Goal: Find specific page/section: Find specific page/section

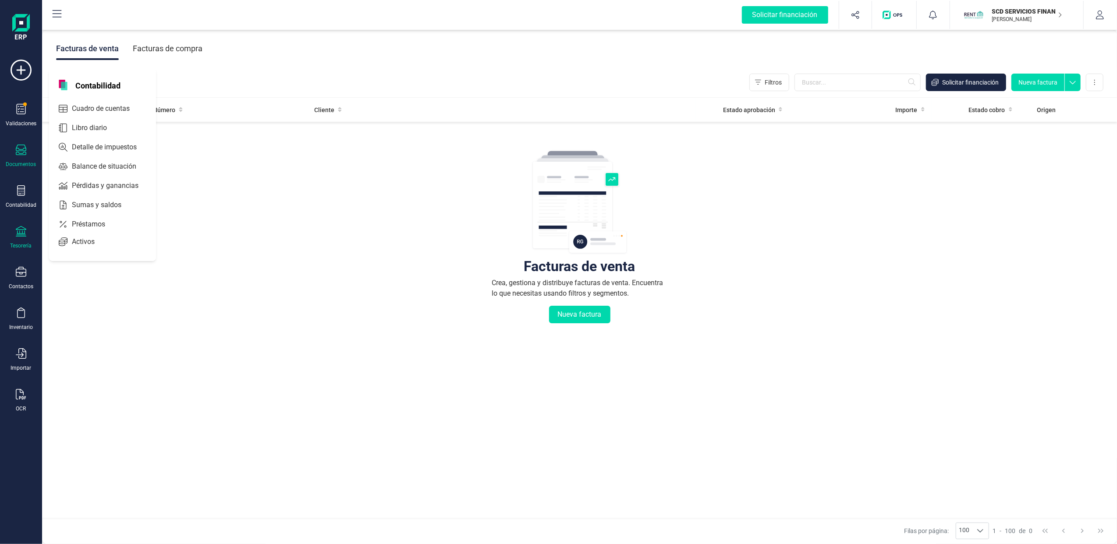
click at [18, 235] on icon at bounding box center [21, 231] width 11 height 11
click at [126, 146] on span "Cuentas bancarias" at bounding box center [106, 149] width 77 height 11
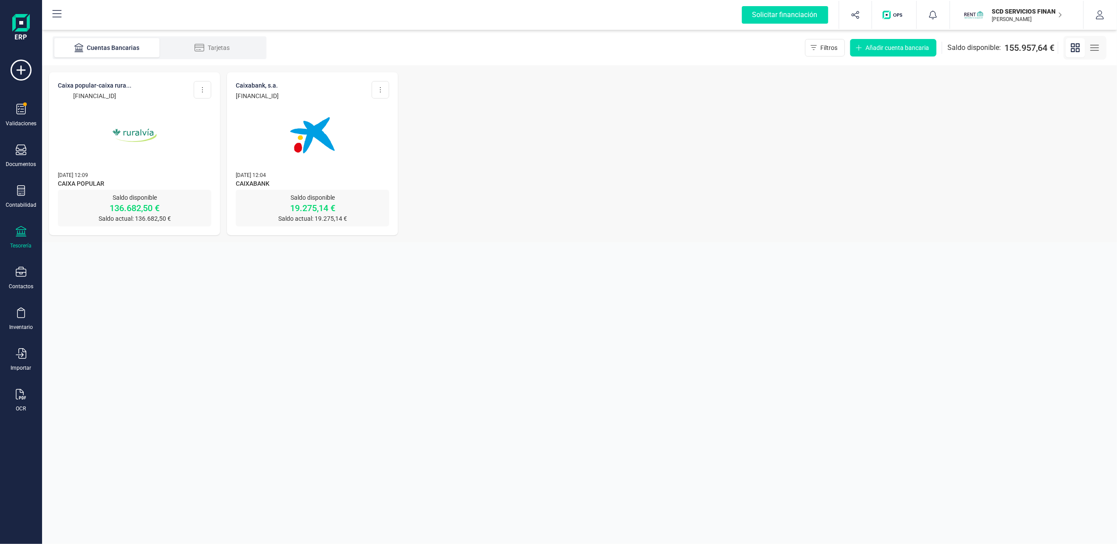
click at [124, 201] on p "Saldo disponible" at bounding box center [134, 197] width 153 height 9
click at [127, 209] on p "136.682,50 €" at bounding box center [134, 208] width 153 height 12
click at [152, 138] on img at bounding box center [135, 136] width 74 height 74
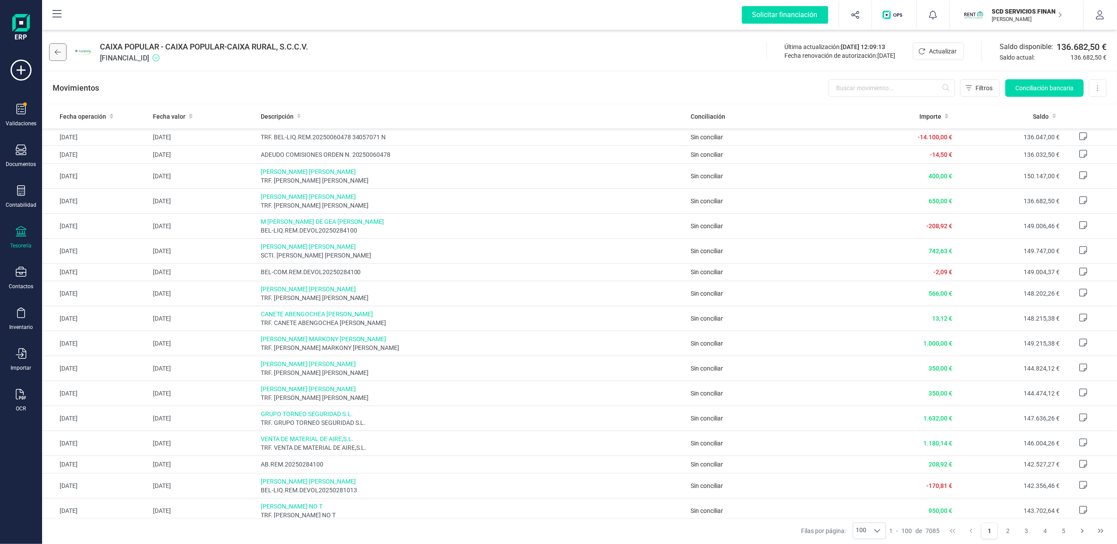
click at [60, 49] on icon at bounding box center [58, 52] width 6 height 7
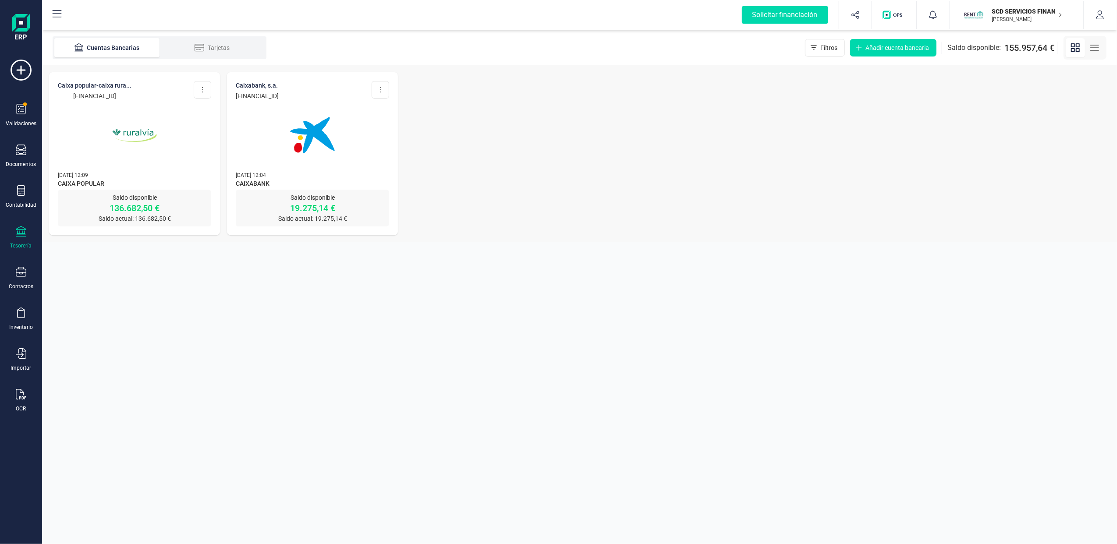
click at [295, 144] on img at bounding box center [313, 136] width 74 height 74
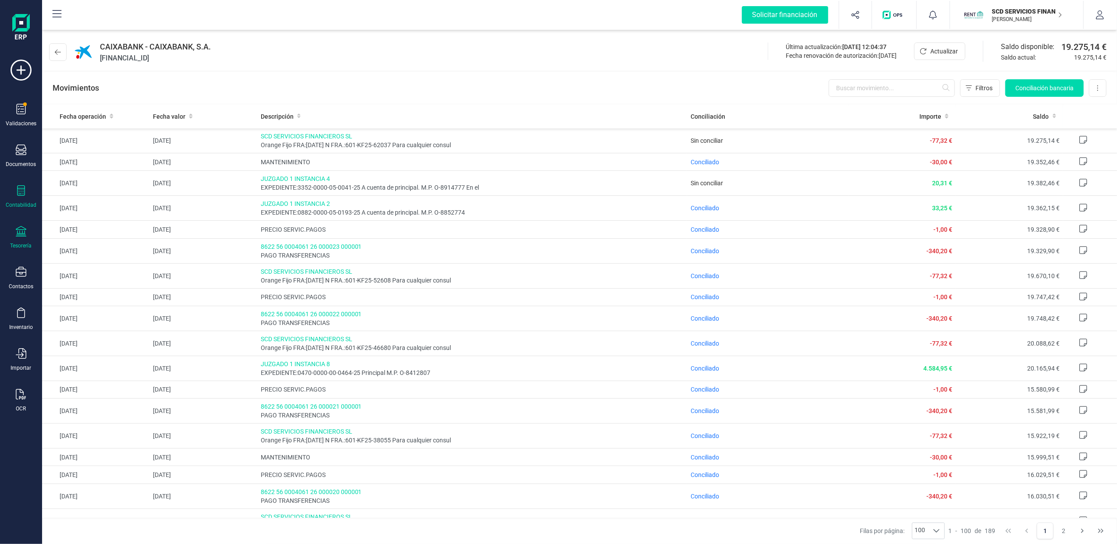
click at [18, 202] on div "Contabilidad" at bounding box center [21, 205] width 31 height 7
click at [91, 223] on span "Préstamos" at bounding box center [94, 224] width 53 height 11
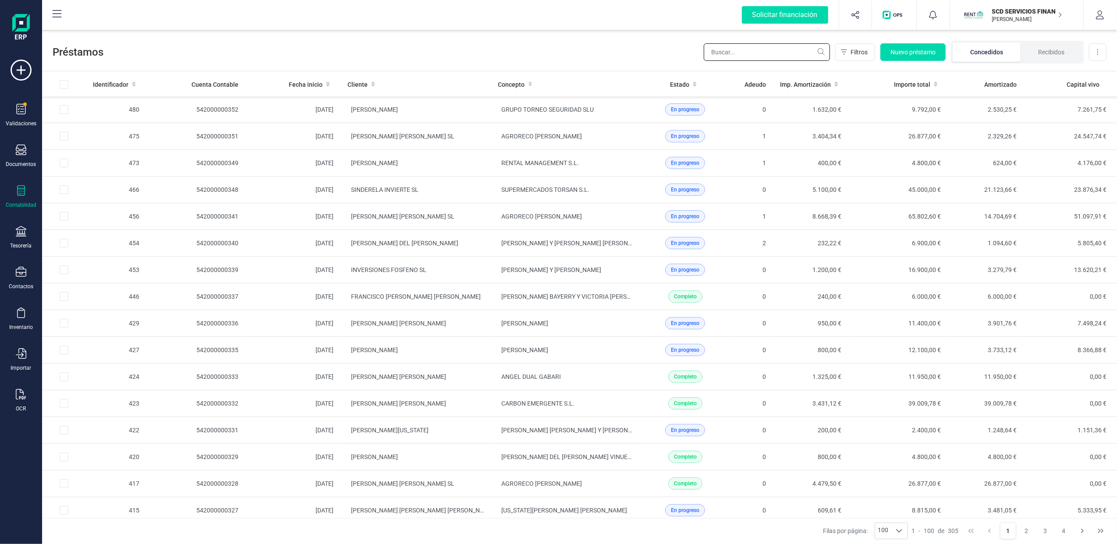
click at [760, 52] on input "text" at bounding box center [767, 52] width 126 height 18
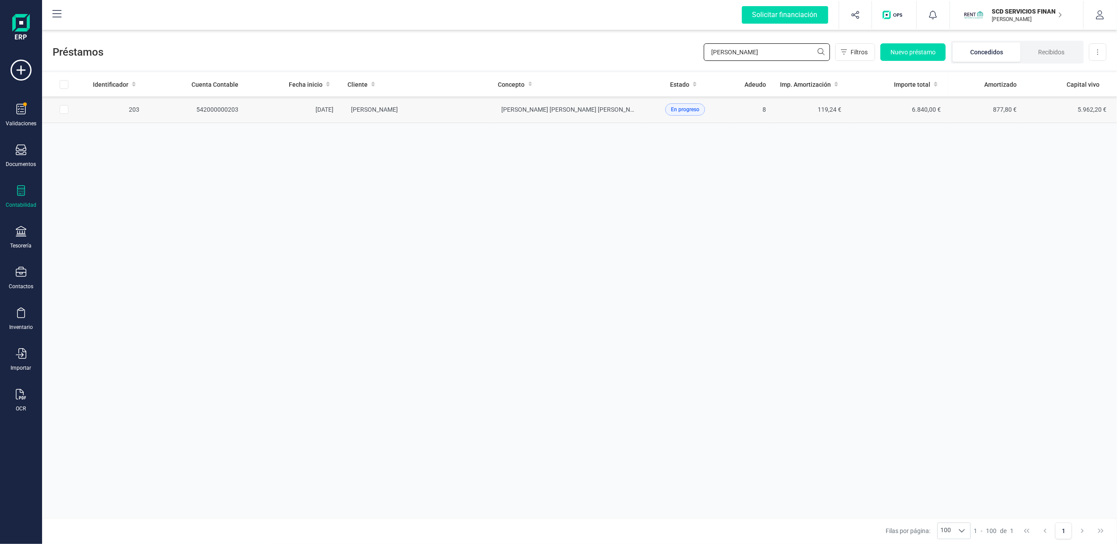
type input "[PERSON_NAME]"
click at [398, 110] on span "[PERSON_NAME]" at bounding box center [374, 109] width 47 height 7
